Goal: Navigation & Orientation: Find specific page/section

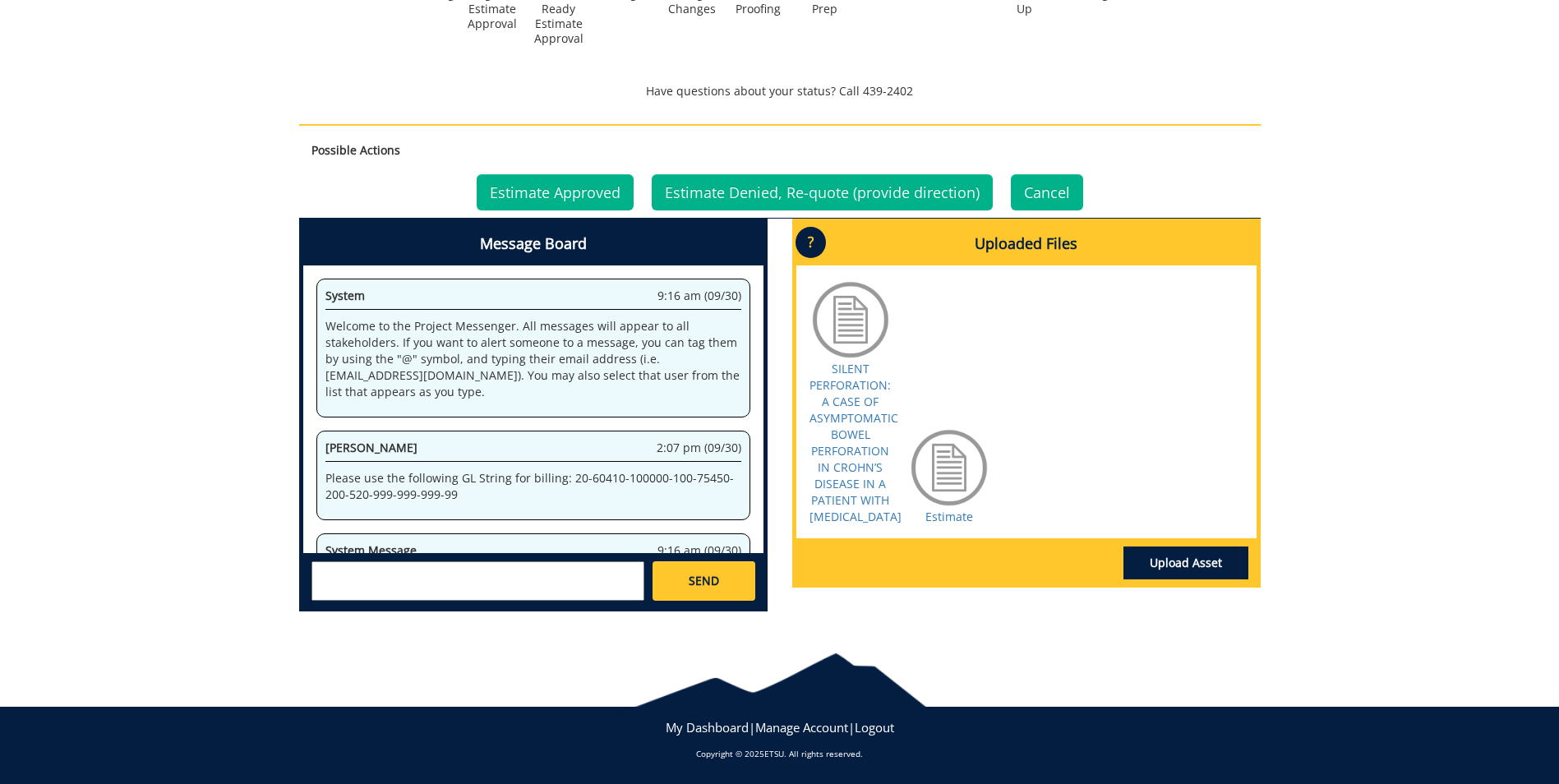
scroll to position [39202, 0]
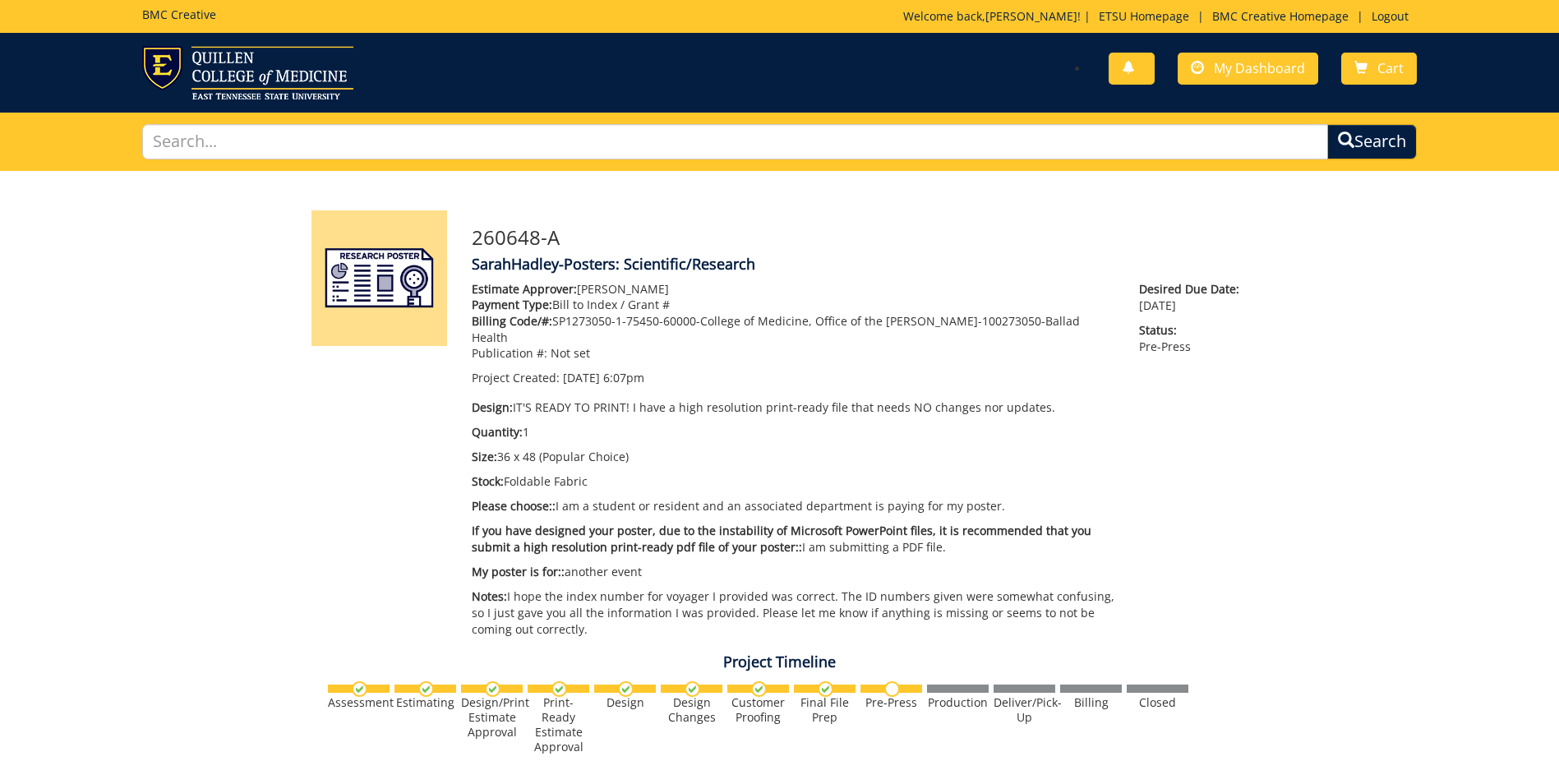
scroll to position [83, 0]
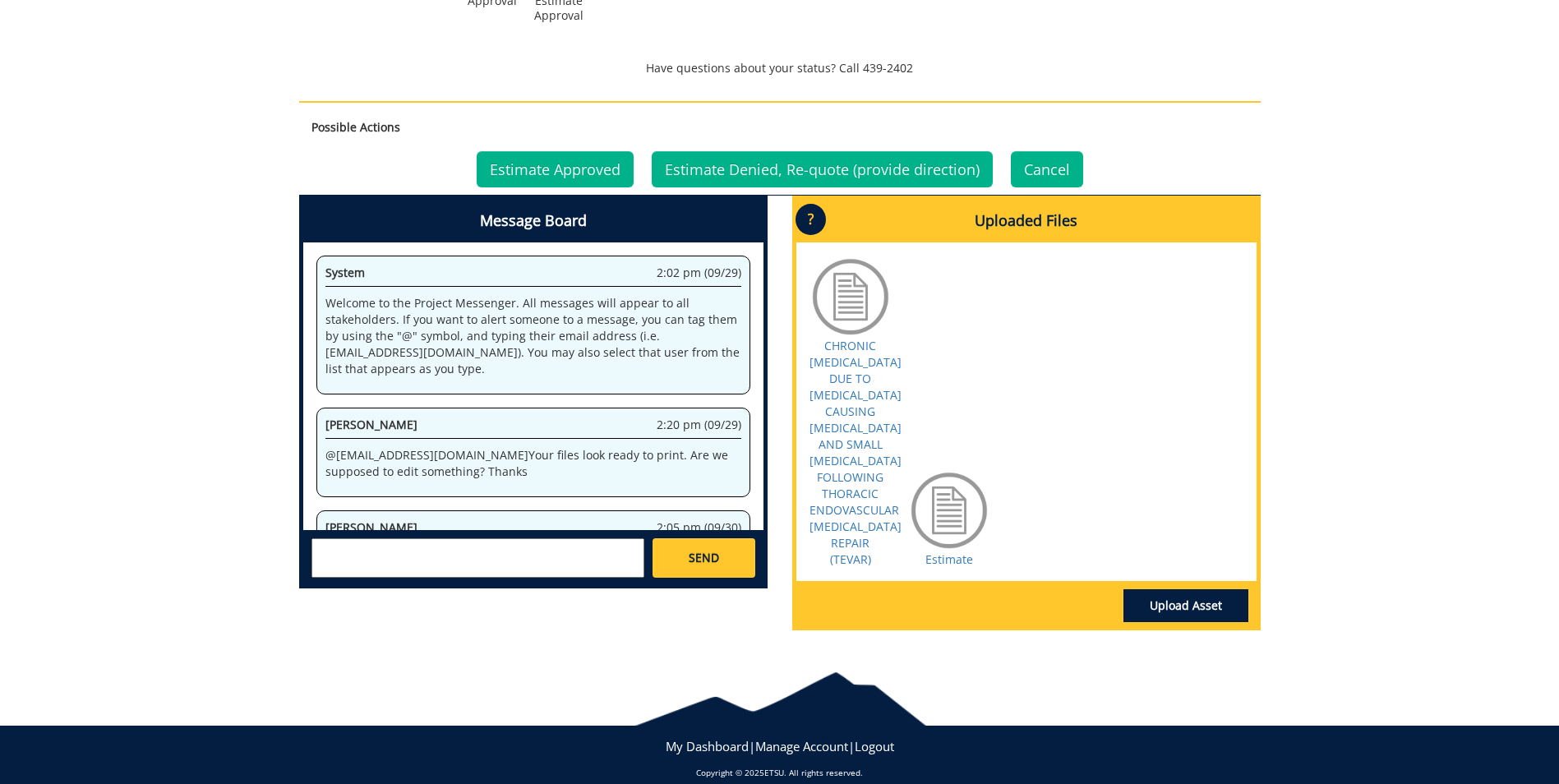
scroll to position [45828, 0]
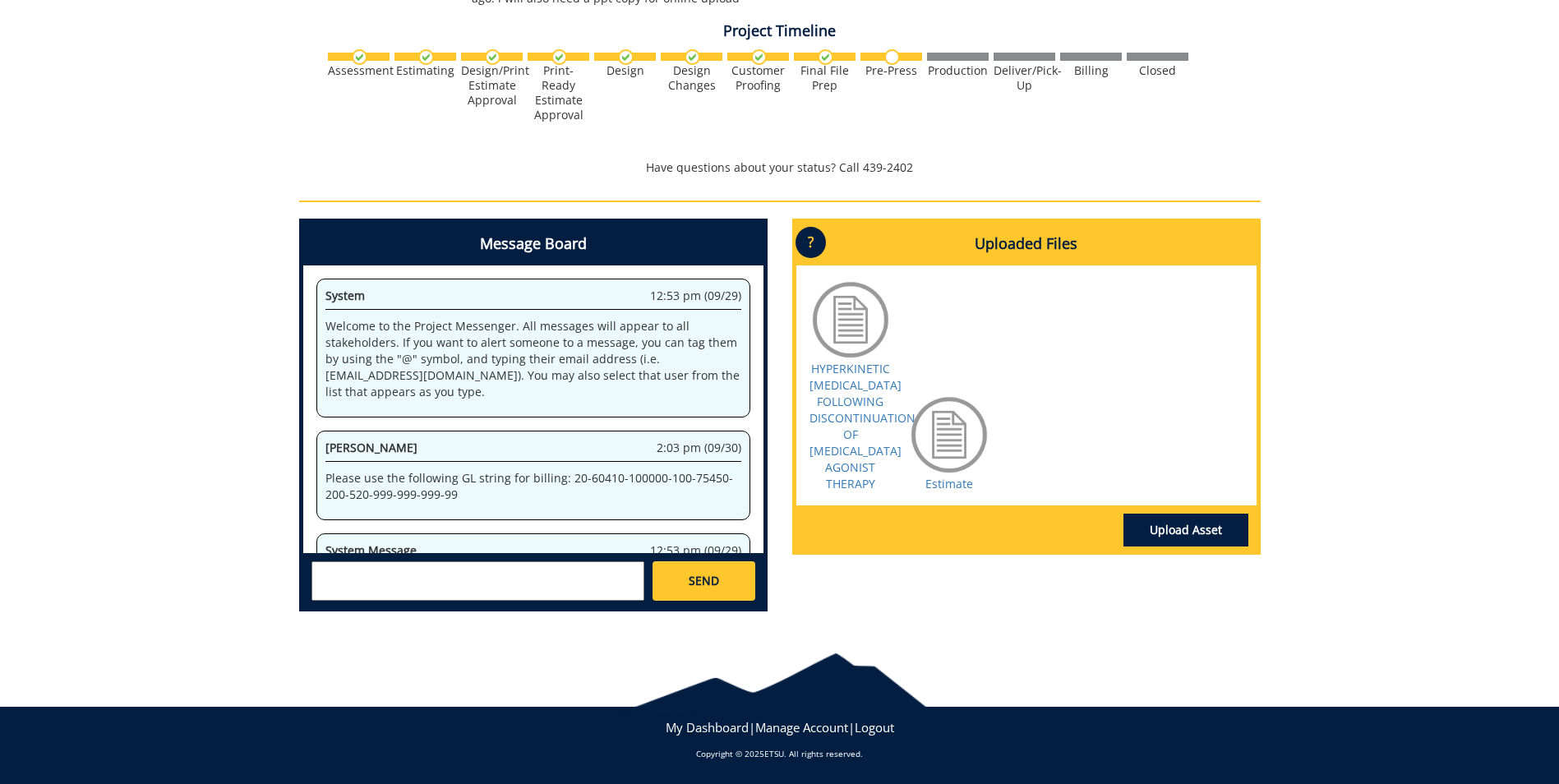
scroll to position [33089, 0]
